Goal: Check status: Check status

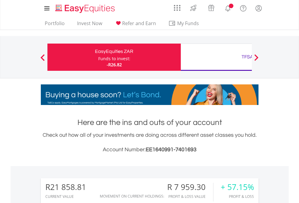
scroll to position [58, 95]
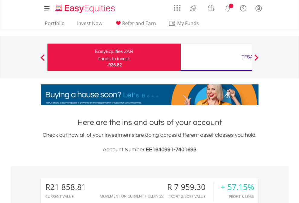
click at [98, 57] on div "Funds to invest:" at bounding box center [114, 59] width 32 height 6
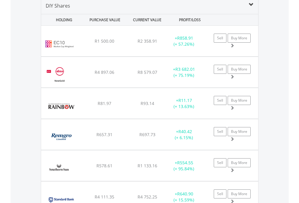
scroll to position [584, 0]
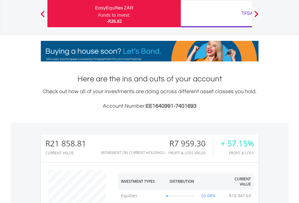
scroll to position [58, 95]
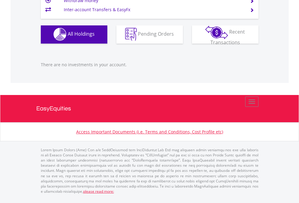
scroll to position [58, 95]
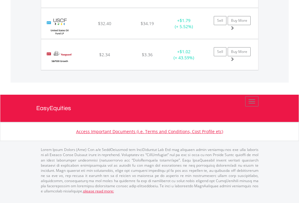
scroll to position [58, 95]
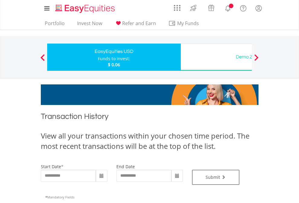
type input "**********"
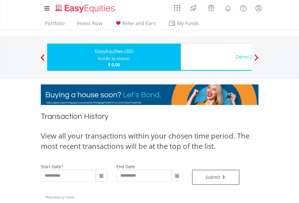
type input "**********"
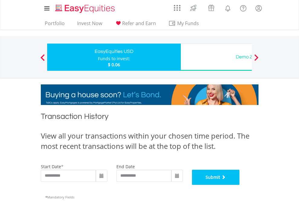
click at [240, 185] on button "Submit" at bounding box center [216, 176] width 48 height 15
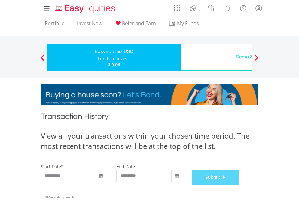
scroll to position [245, 0]
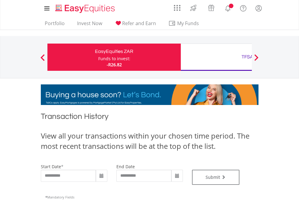
click at [216, 57] on div "TFSA" at bounding box center [247, 57] width 126 height 8
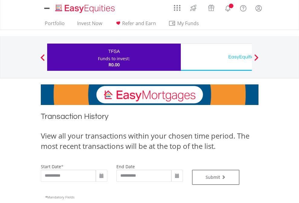
type input "**********"
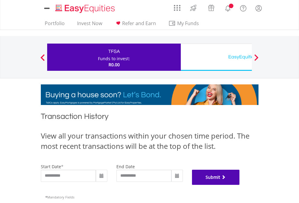
click at [240, 185] on button "Submit" at bounding box center [216, 176] width 48 height 15
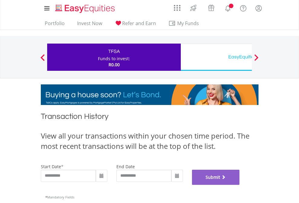
scroll to position [245, 0]
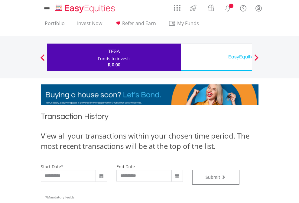
click at [216, 57] on div "EasyEquities USD" at bounding box center [247, 57] width 126 height 8
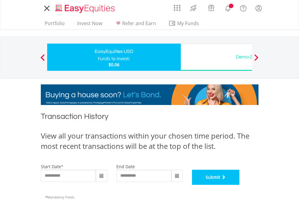
click at [240, 185] on button "Submit" at bounding box center [216, 176] width 48 height 15
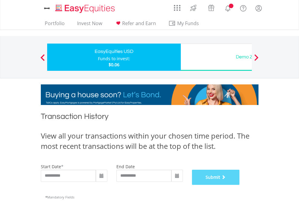
scroll to position [245, 0]
